Goal: Check status

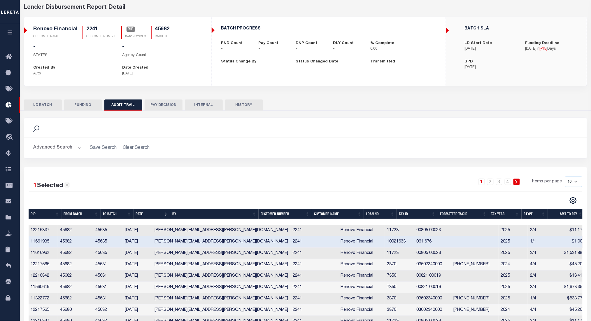
scroll to position [26, 0]
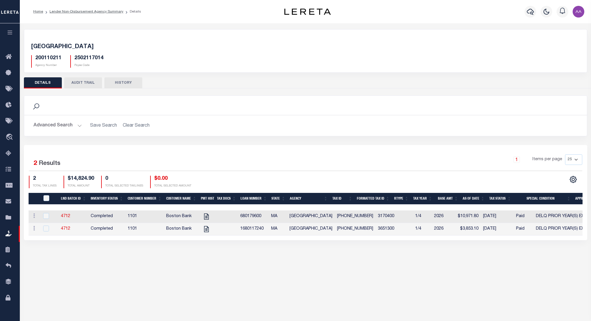
select select "100"
click at [95, 11] on link "Lender Non-Disbursement Agency Summary" at bounding box center [87, 12] width 74 height 4
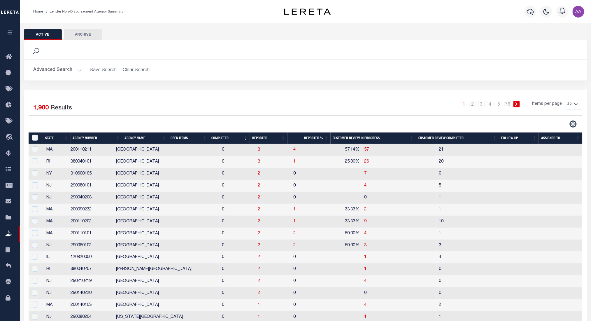
click at [220, 139] on th "Completed" at bounding box center [229, 138] width 41 height 12
